Goal: Task Accomplishment & Management: Use online tool/utility

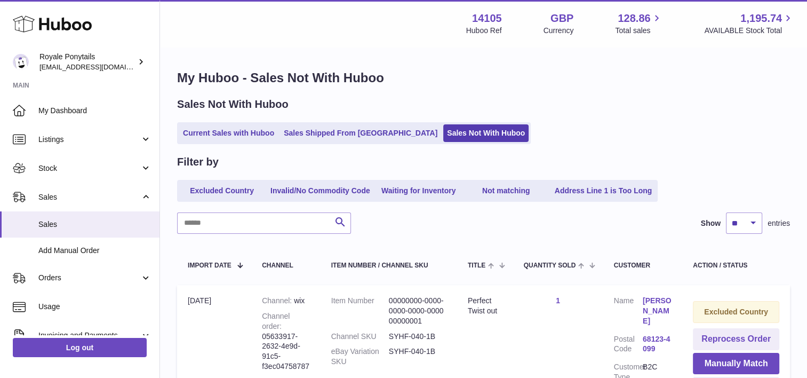
click at [401, 215] on div "Search Show ** ** ** *** entries" at bounding box center [483, 222] width 613 height 21
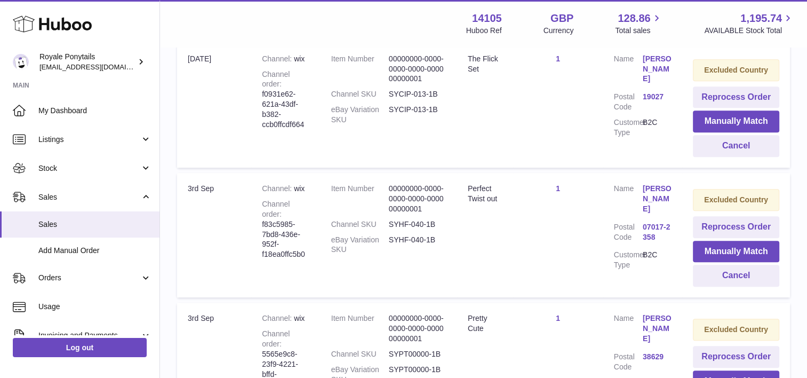
scroll to position [629, 0]
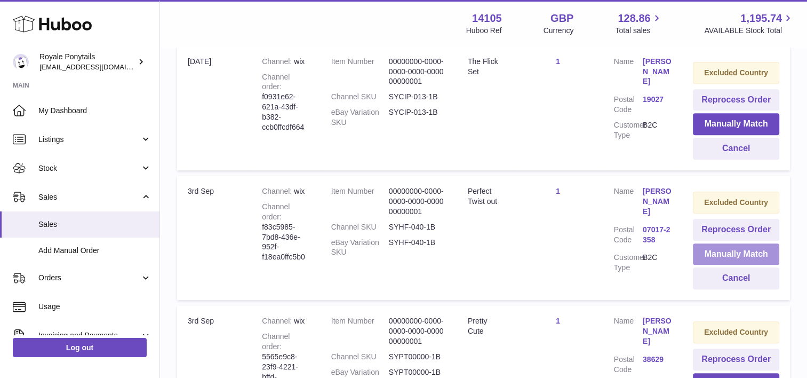
click at [736, 249] on button "Manually Match" at bounding box center [736, 254] width 86 height 22
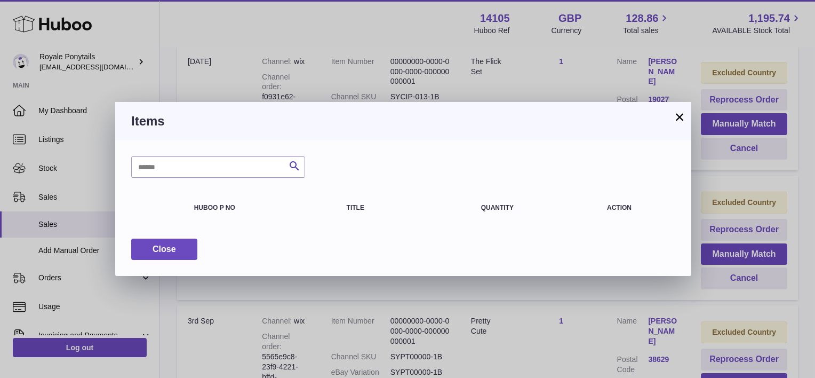
click at [677, 123] on button "×" at bounding box center [679, 116] width 13 height 13
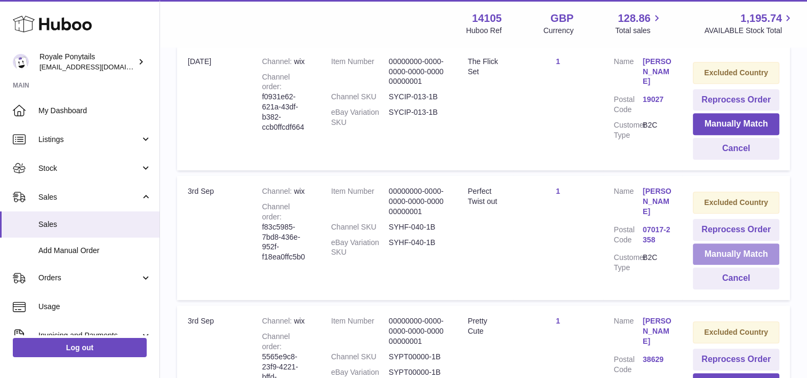
click at [762, 254] on button "Manually Match" at bounding box center [736, 254] width 86 height 22
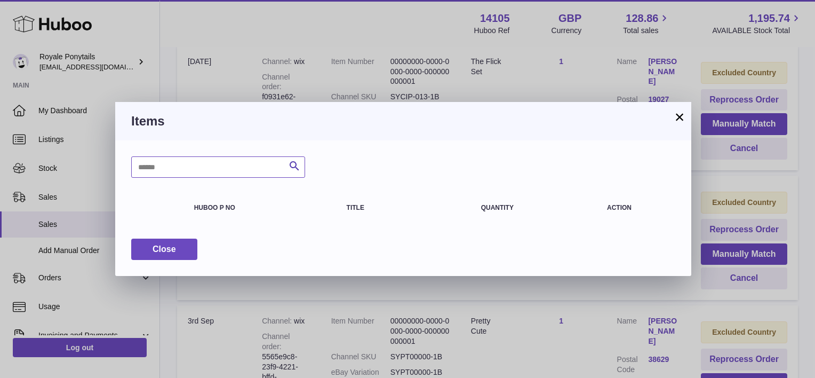
click at [206, 171] on input "text" at bounding box center [218, 166] width 174 height 21
type input "**********"
click at [679, 118] on button "×" at bounding box center [679, 116] width 13 height 13
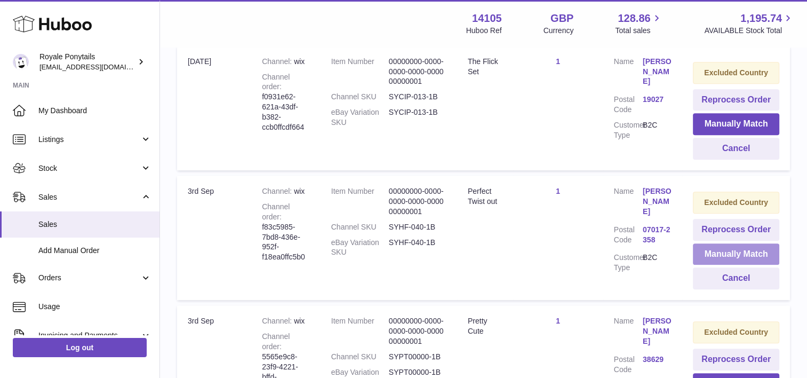
click at [742, 256] on button "Manually Match" at bounding box center [736, 254] width 86 height 22
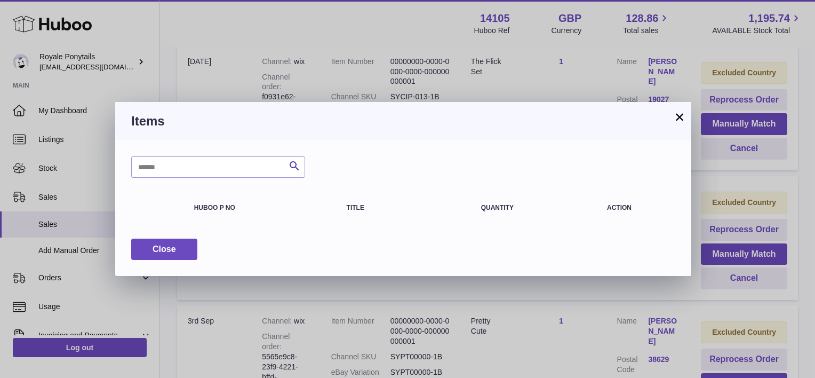
click at [685, 117] on button "×" at bounding box center [679, 116] width 13 height 13
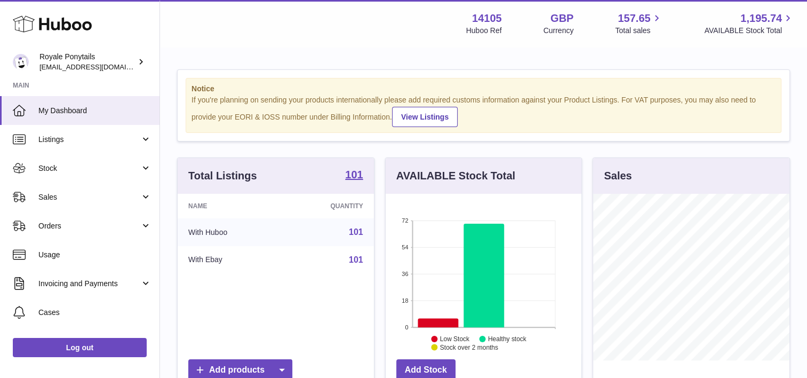
scroll to position [166, 196]
click at [57, 198] on span "Sales" at bounding box center [89, 197] width 102 height 10
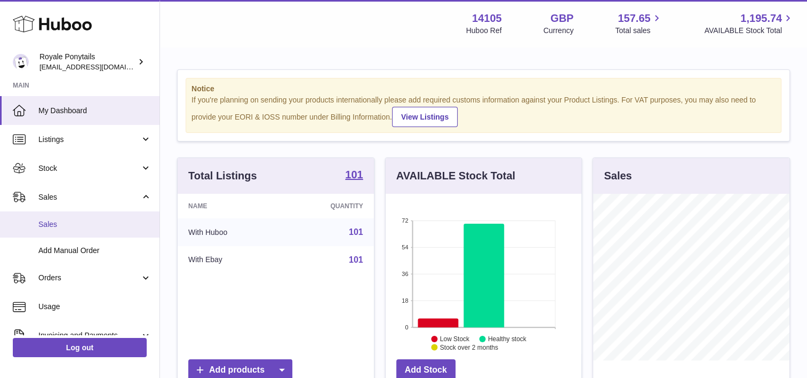
click at [74, 219] on span "Sales" at bounding box center [94, 224] width 113 height 10
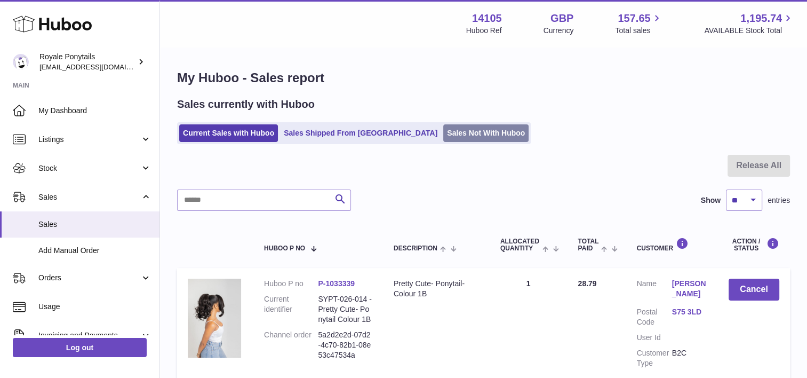
click at [443, 136] on link "Sales Not With Huboo" at bounding box center [485, 133] width 85 height 18
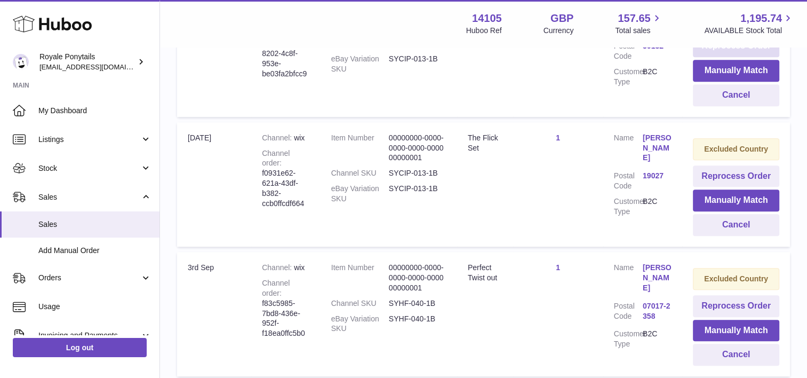
scroll to position [553, 0]
click at [741, 328] on button "Manually Match" at bounding box center [736, 330] width 86 height 22
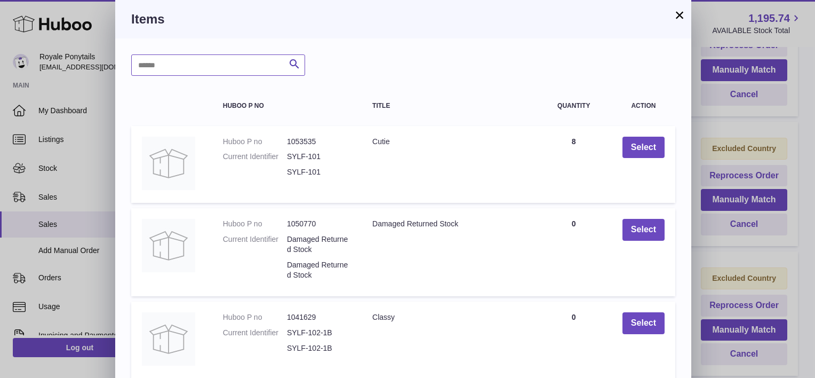
click at [205, 66] on input "text" at bounding box center [218, 64] width 174 height 21
type input "**********"
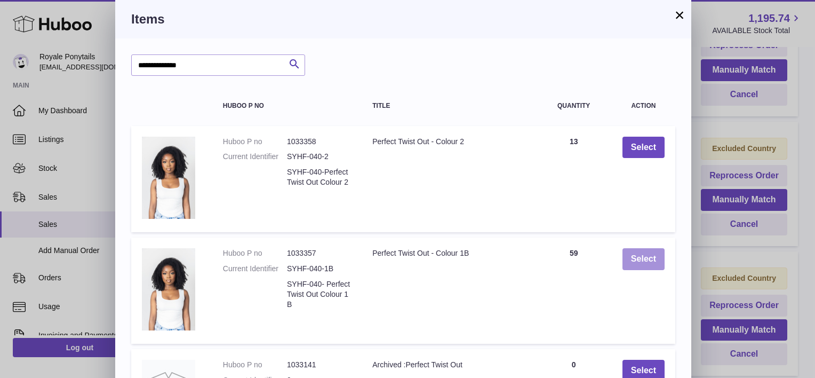
click at [653, 256] on button "Select" at bounding box center [644, 259] width 42 height 22
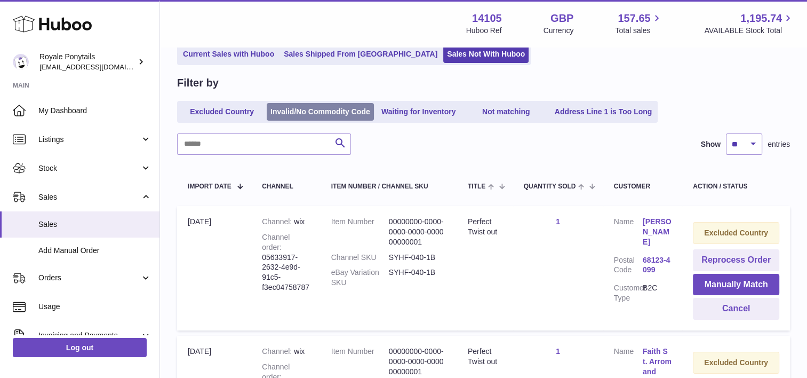
scroll to position [69, 0]
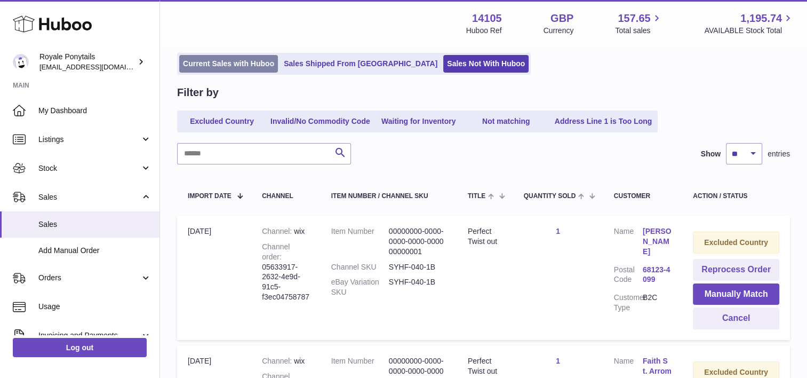
click at [237, 59] on link "Current Sales with Huboo" at bounding box center [228, 64] width 99 height 18
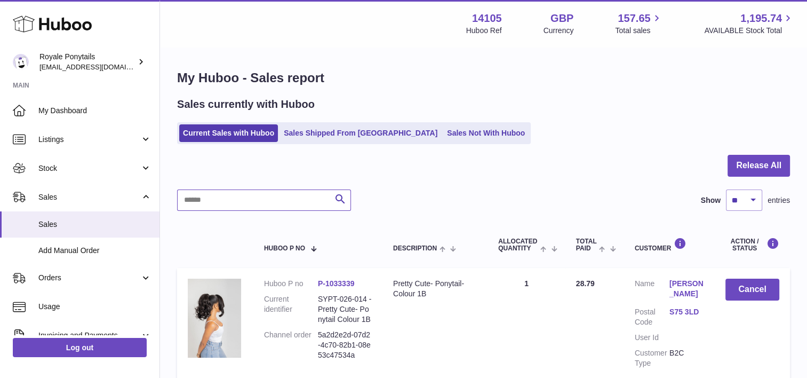
click at [226, 210] on input "text" at bounding box center [264, 199] width 174 height 21
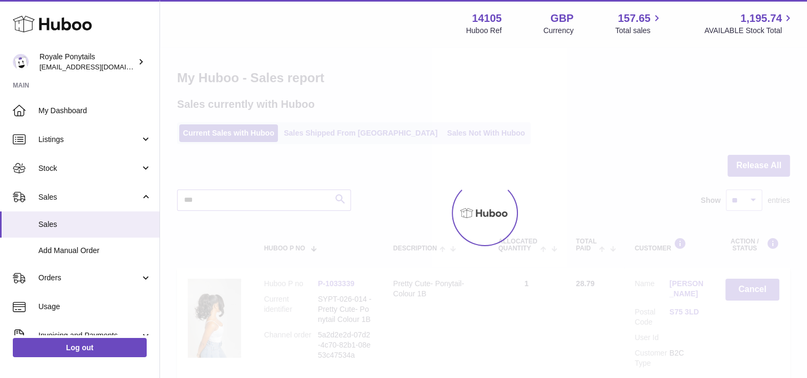
type input "***"
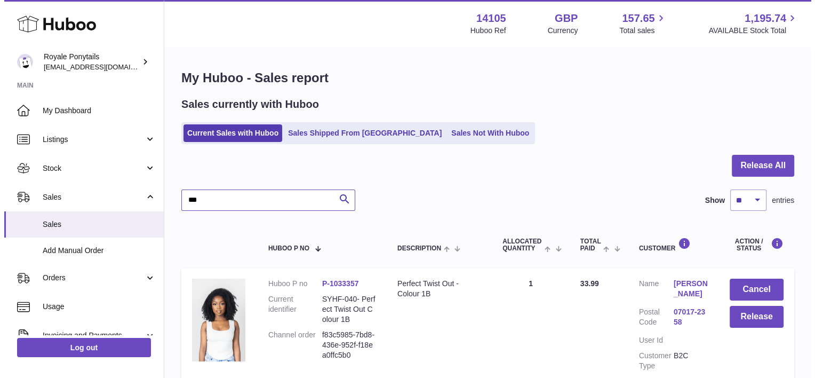
scroll to position [43, 0]
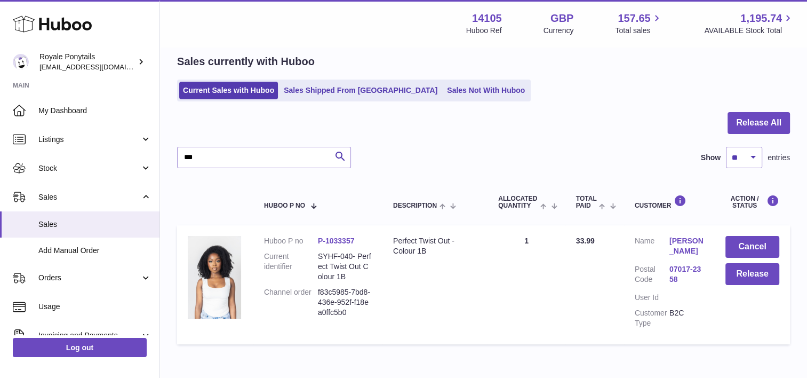
click at [686, 272] on link "07017-2358" at bounding box center [687, 274] width 35 height 20
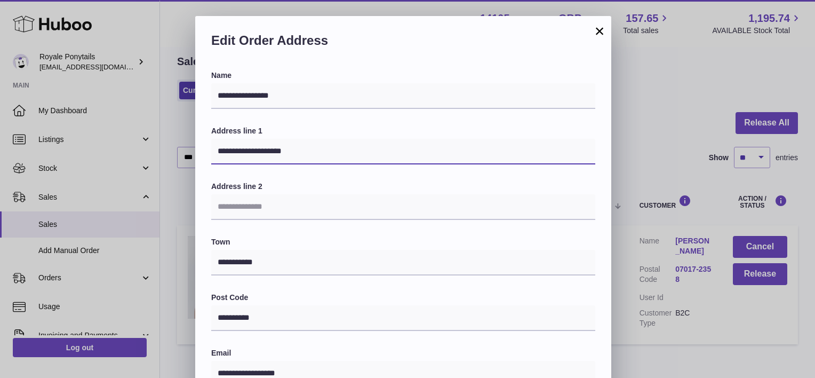
click at [296, 154] on input "**********" at bounding box center [403, 152] width 384 height 26
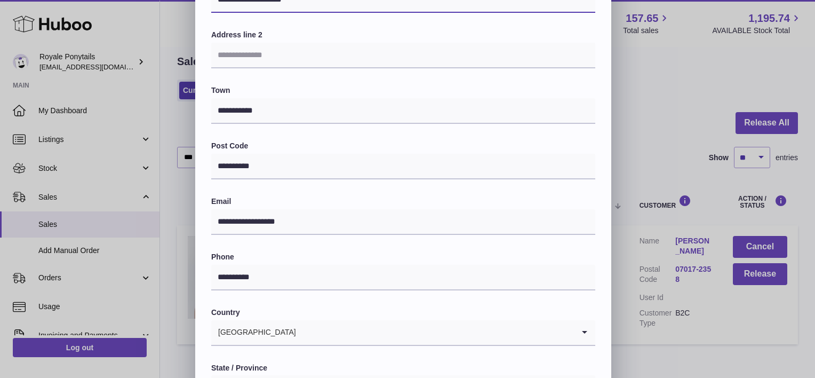
scroll to position [295, 0]
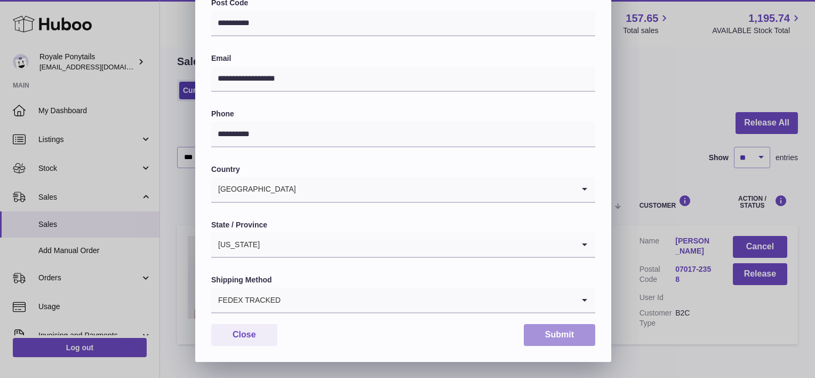
type input "**********"
click at [536, 334] on button "Submit" at bounding box center [560, 335] width 72 height 22
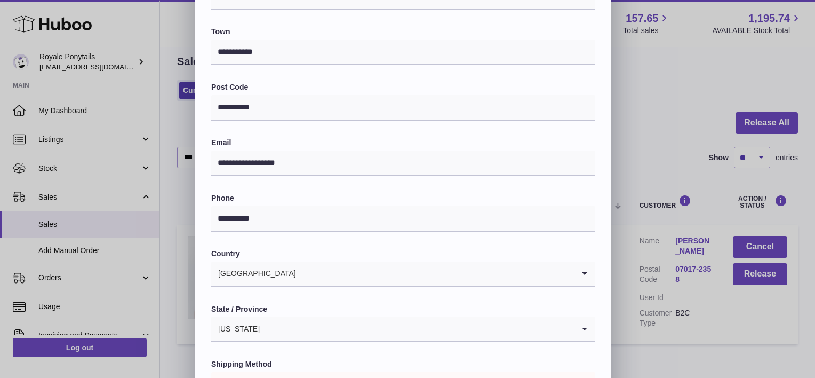
scroll to position [305, 0]
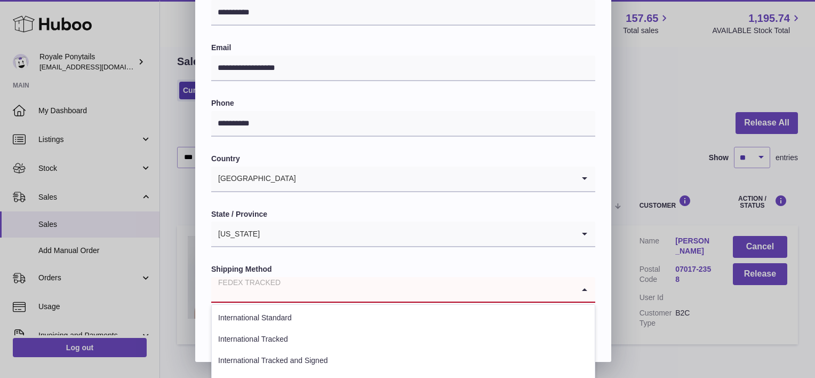
click at [312, 293] on input "Search for option" at bounding box center [392, 289] width 363 height 25
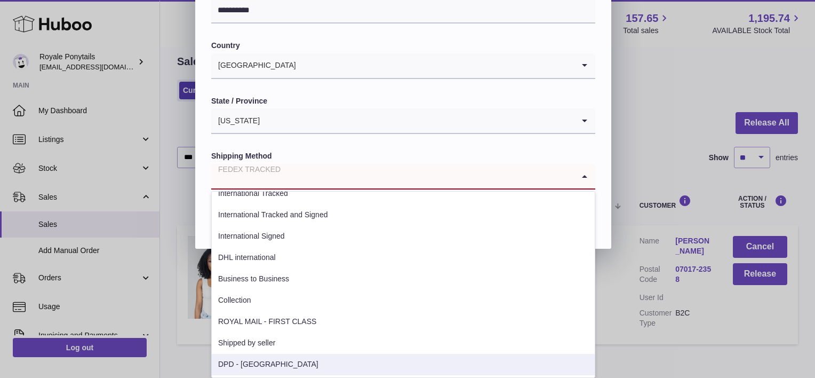
scroll to position [0, 0]
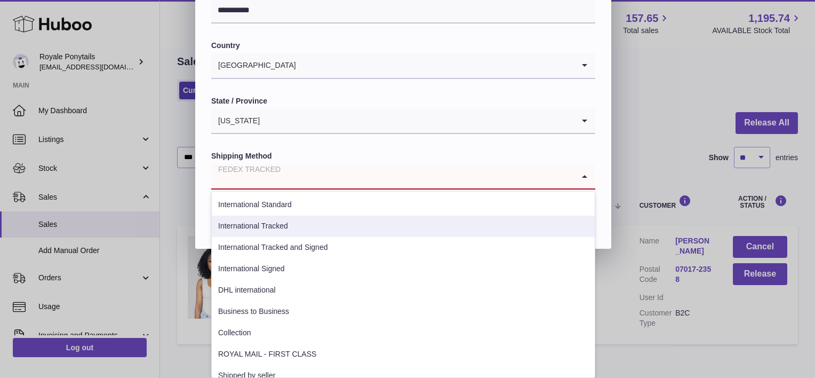
click at [273, 216] on li "International Tracked" at bounding box center [403, 226] width 383 height 21
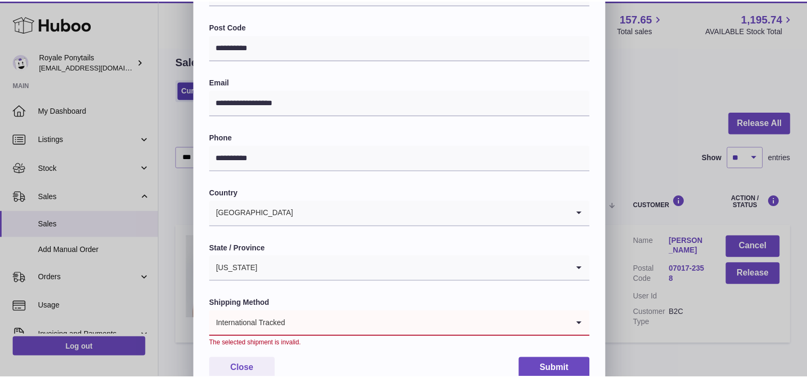
scroll to position [305, 0]
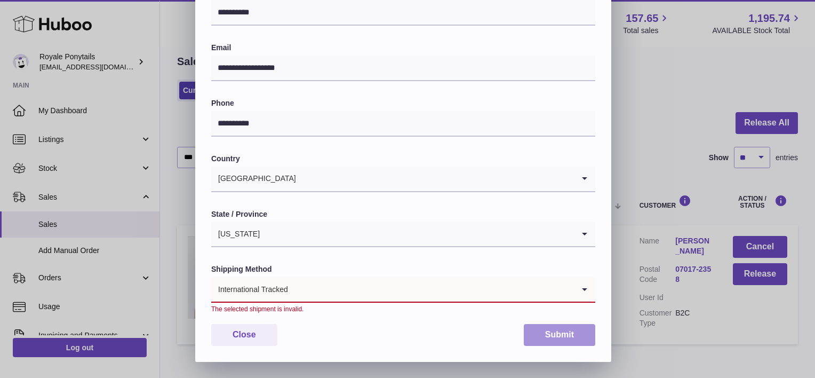
click at [562, 328] on button "Submit" at bounding box center [560, 335] width 72 height 22
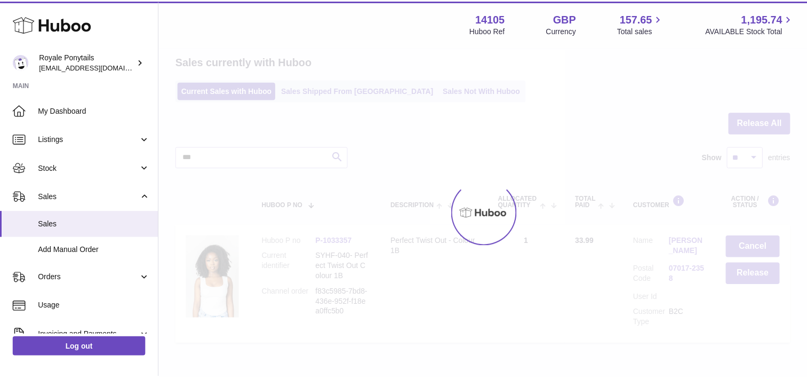
scroll to position [0, 0]
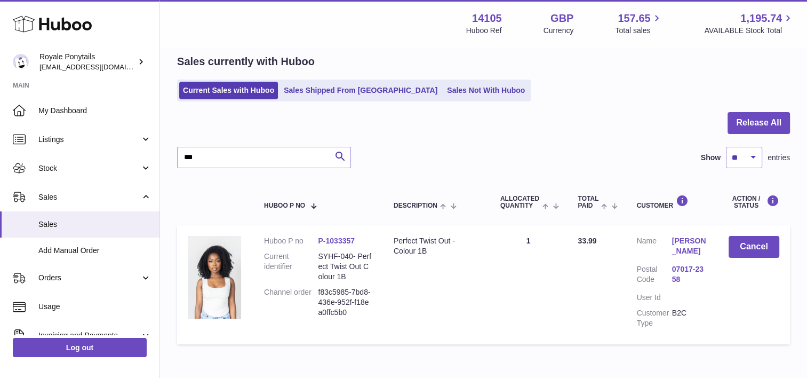
click at [682, 269] on link "07017-2358" at bounding box center [689, 274] width 35 height 20
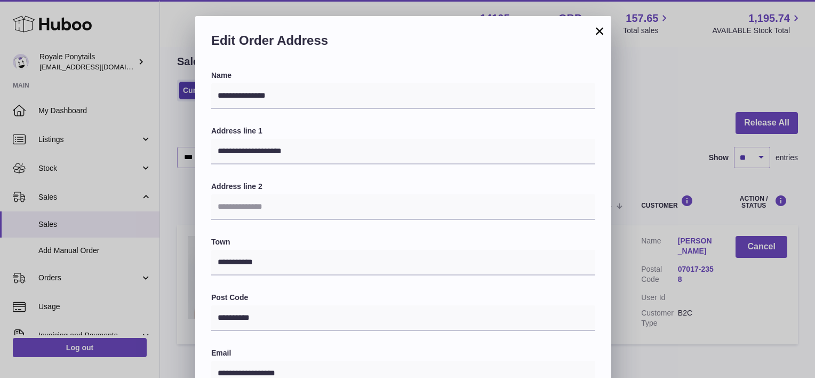
click at [595, 33] on button "×" at bounding box center [599, 31] width 13 height 13
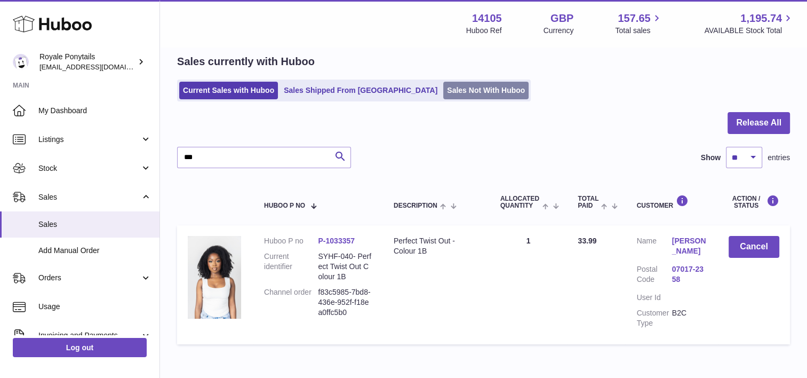
click at [443, 90] on link "Sales Not With Huboo" at bounding box center [485, 91] width 85 height 18
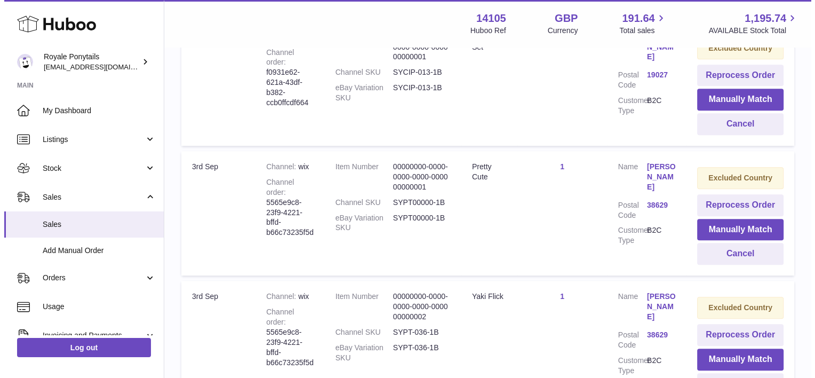
scroll to position [767, 0]
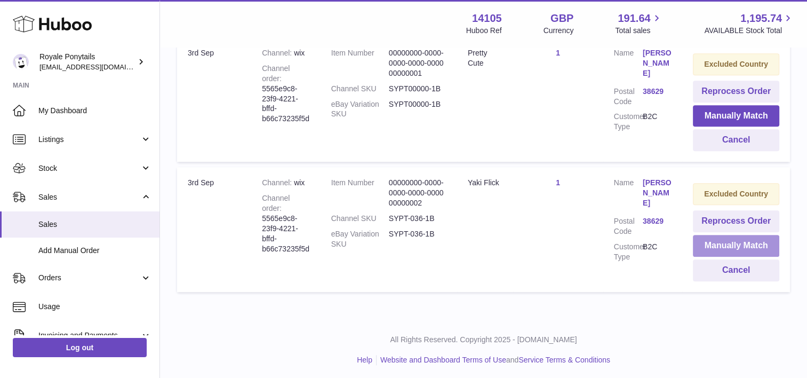
click at [735, 242] on button "Manually Match" at bounding box center [736, 246] width 86 height 22
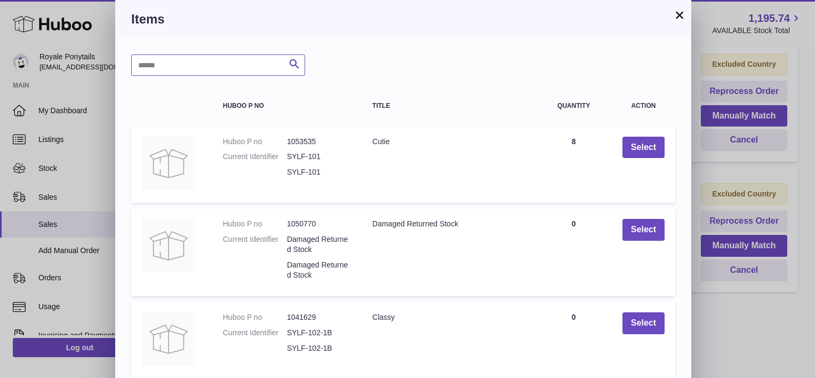
click at [185, 67] on input "text" at bounding box center [218, 64] width 174 height 21
type input "**********"
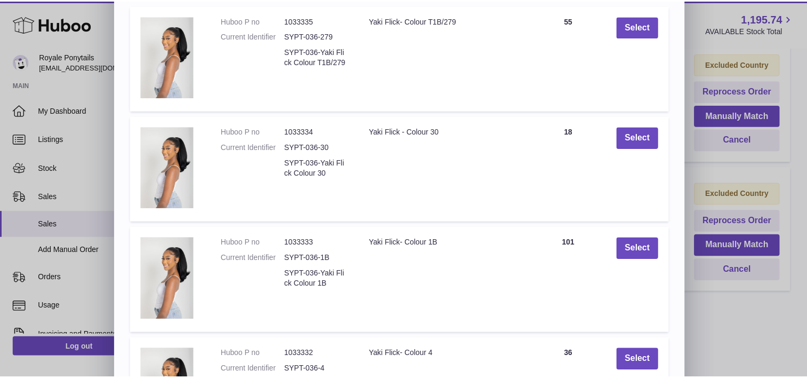
scroll to position [122, 0]
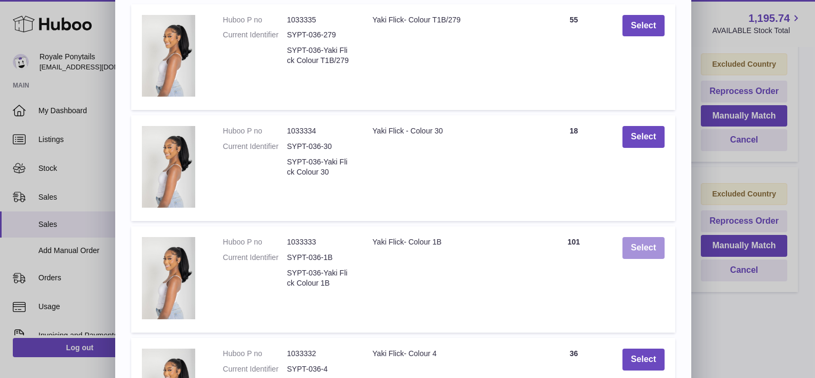
click at [654, 250] on button "Select" at bounding box center [644, 248] width 42 height 22
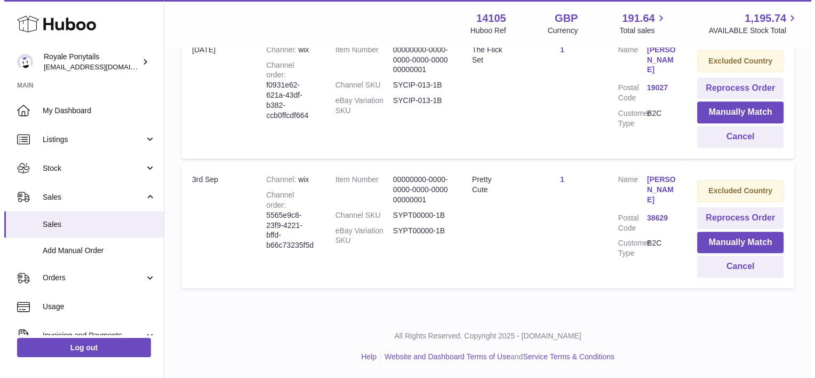
scroll to position [638, 0]
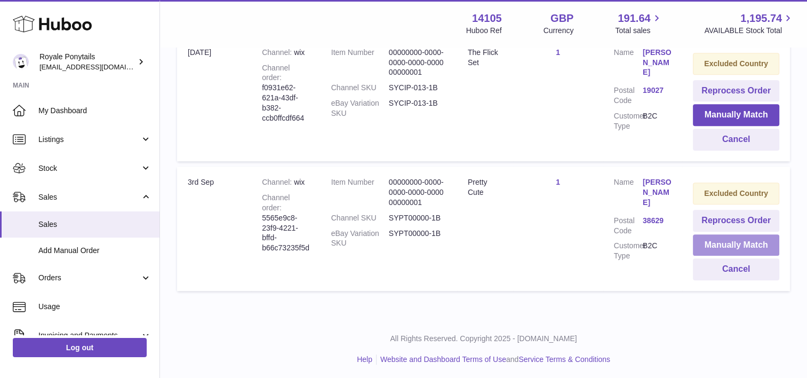
click at [734, 240] on button "Manually Match" at bounding box center [736, 245] width 86 height 22
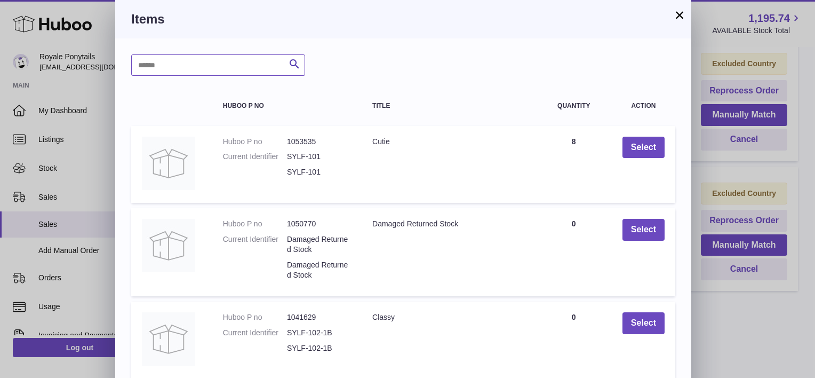
click at [239, 71] on input "text" at bounding box center [218, 64] width 174 height 21
type input "**********"
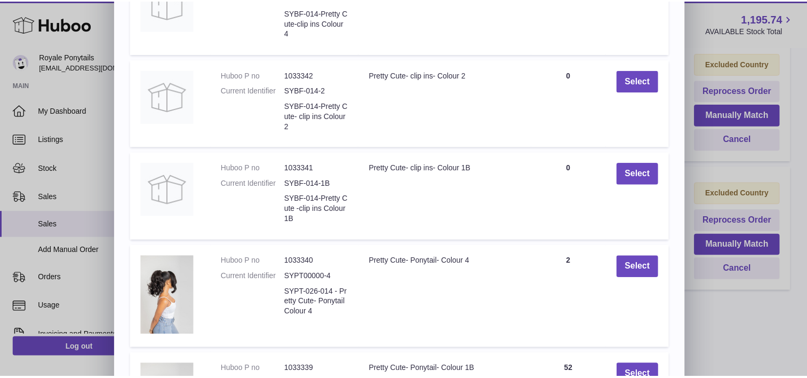
scroll to position [312, 0]
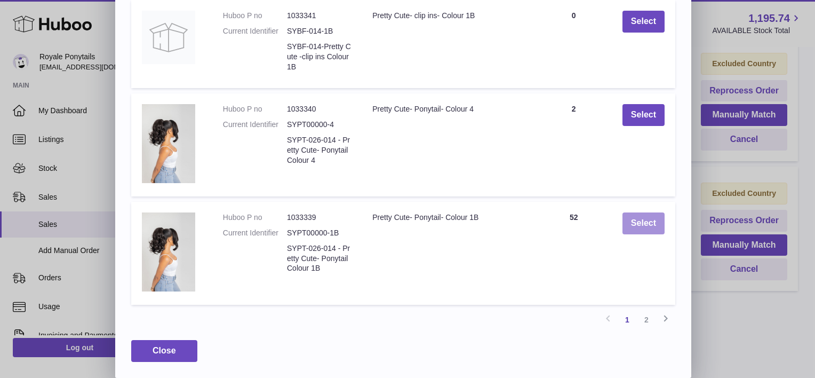
click at [632, 222] on button "Select" at bounding box center [644, 223] width 42 height 22
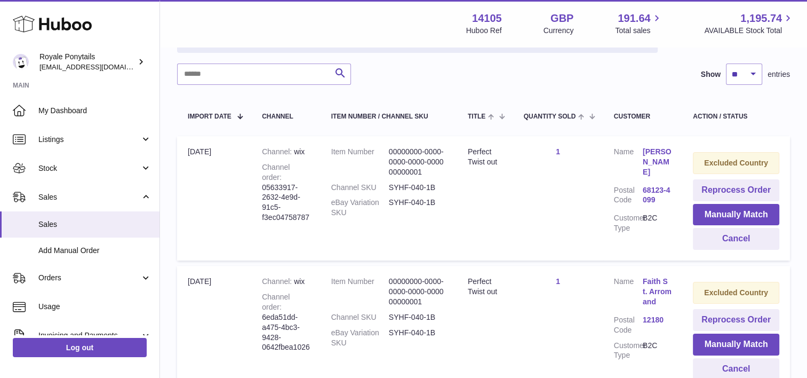
scroll to position [145, 0]
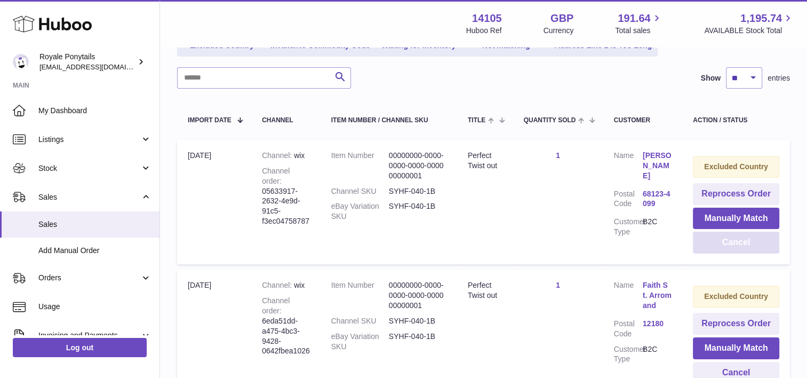
click at [740, 238] on button "Cancel" at bounding box center [736, 243] width 86 height 22
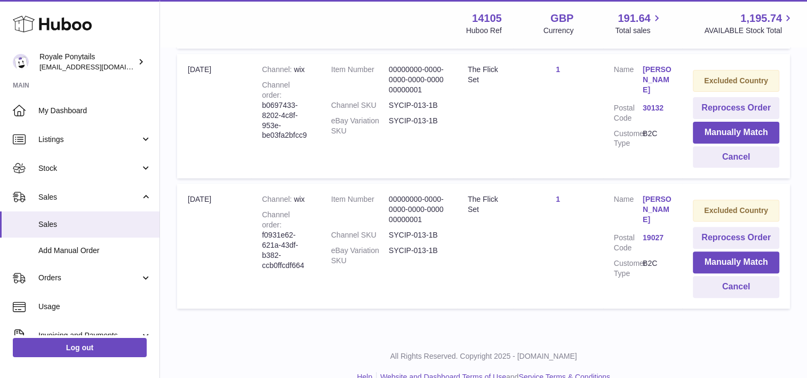
scroll to position [379, 0]
